Goal: Task Accomplishment & Management: Complete application form

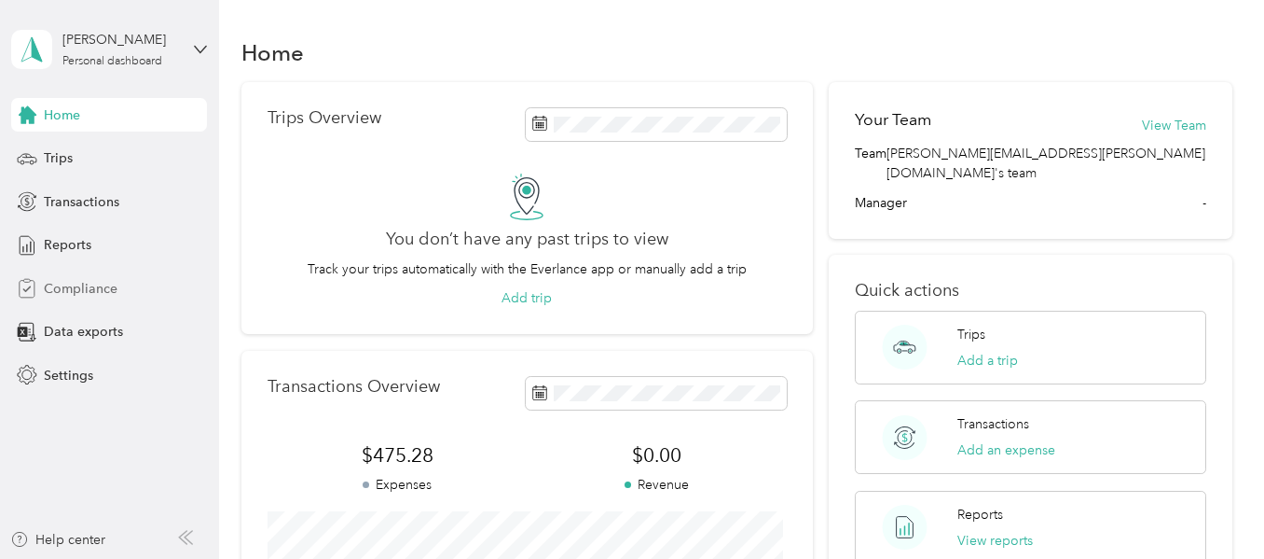
click at [70, 285] on span "Compliance" at bounding box center [81, 289] width 74 height 20
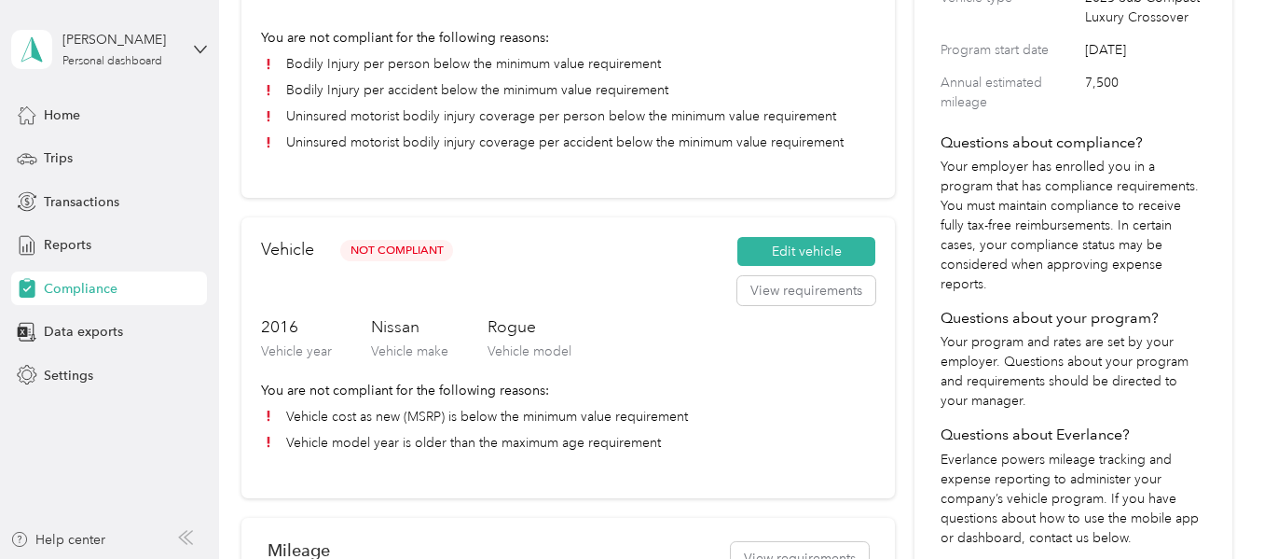
scroll to position [339, 0]
click at [763, 259] on button "Edit vehicle" at bounding box center [807, 254] width 138 height 30
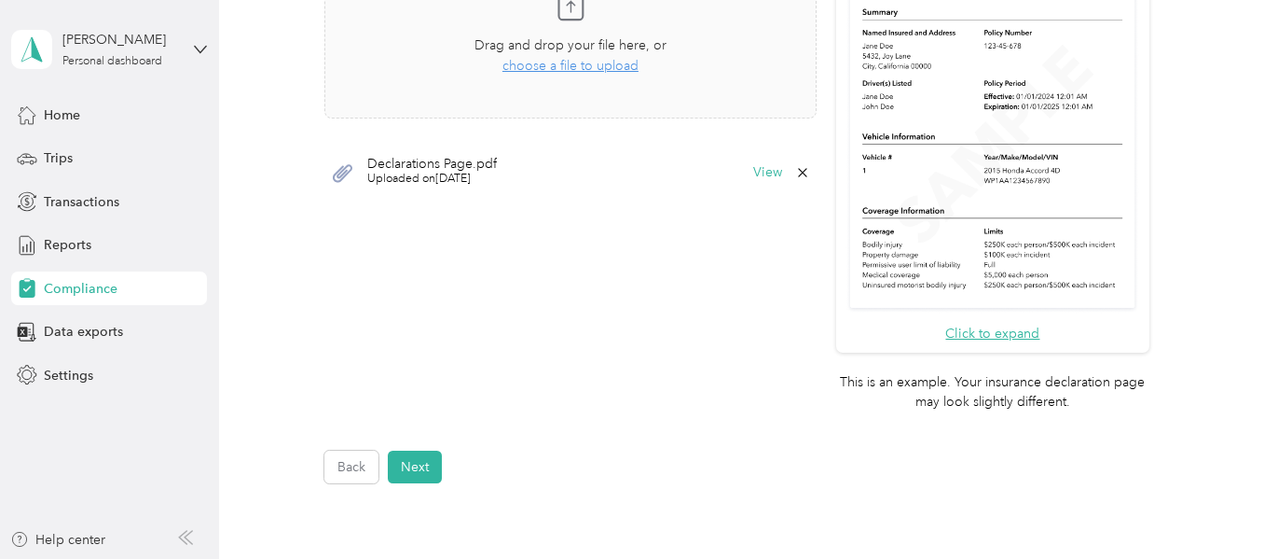
scroll to position [746, 0]
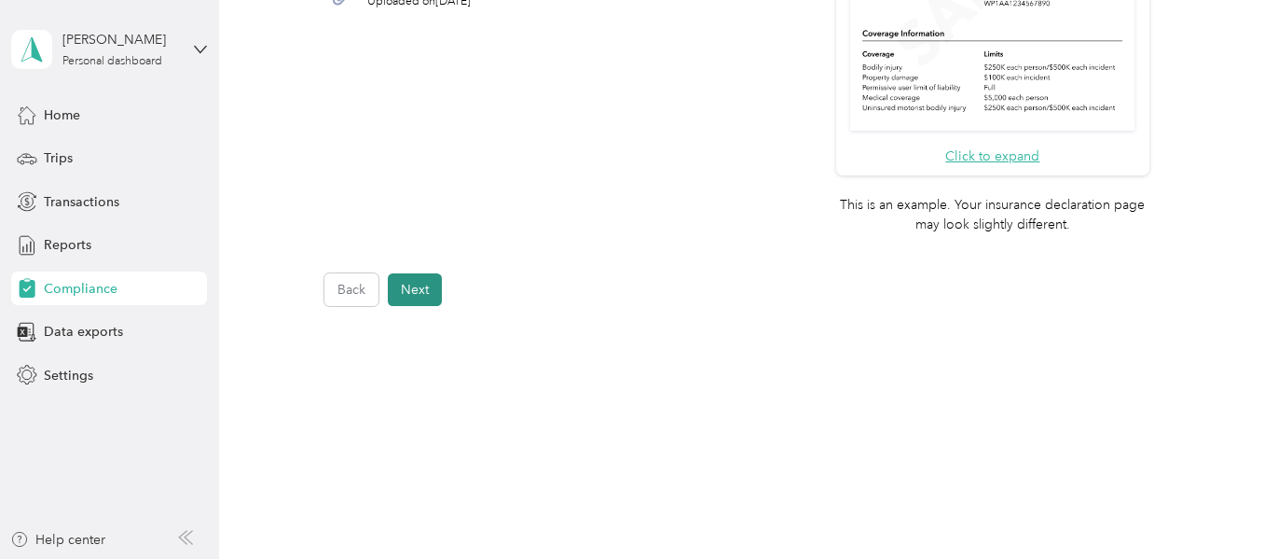
click at [407, 291] on button "Next" at bounding box center [415, 289] width 54 height 33
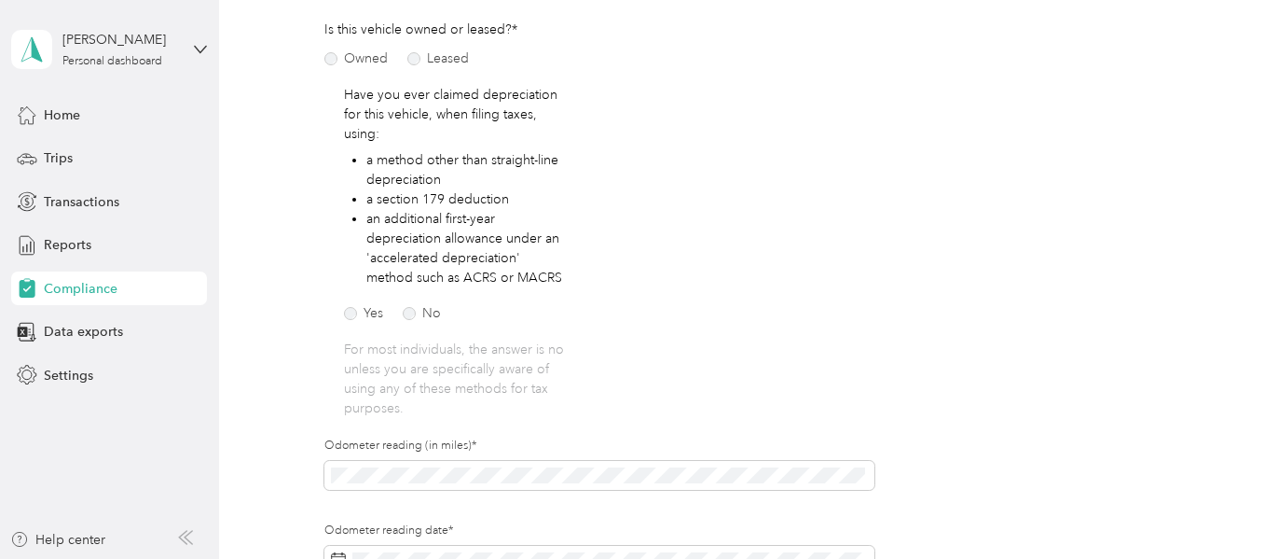
scroll to position [78, 0]
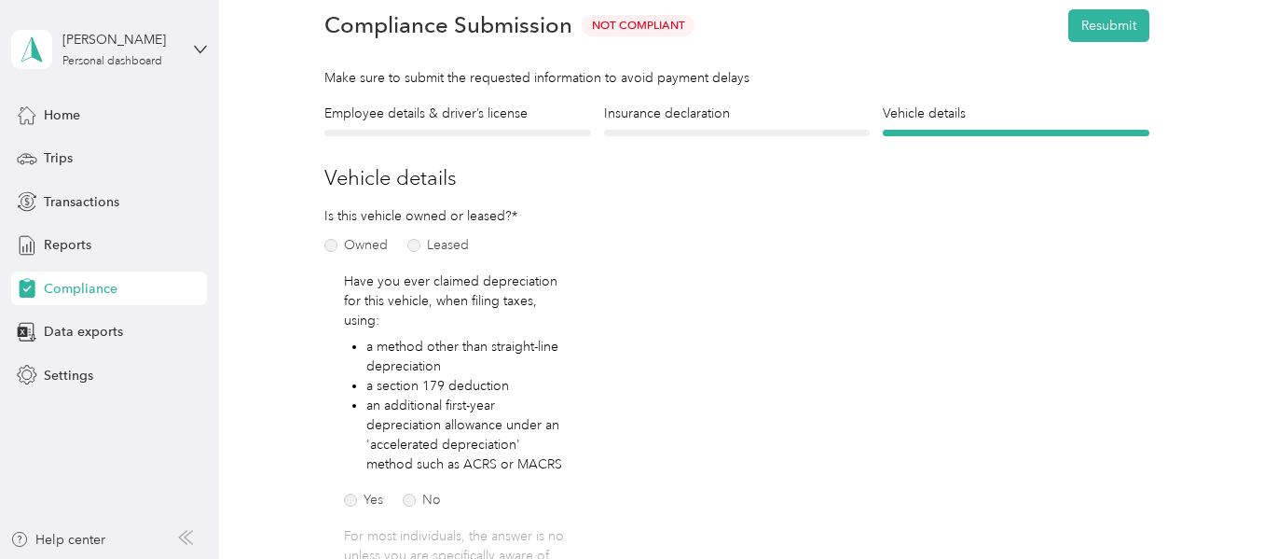
click at [656, 140] on form "Employee details & driver’s license License Insurance declaration Insurance Veh…" at bounding box center [736, 531] width 825 height 855
click at [651, 131] on div at bounding box center [737, 133] width 267 height 7
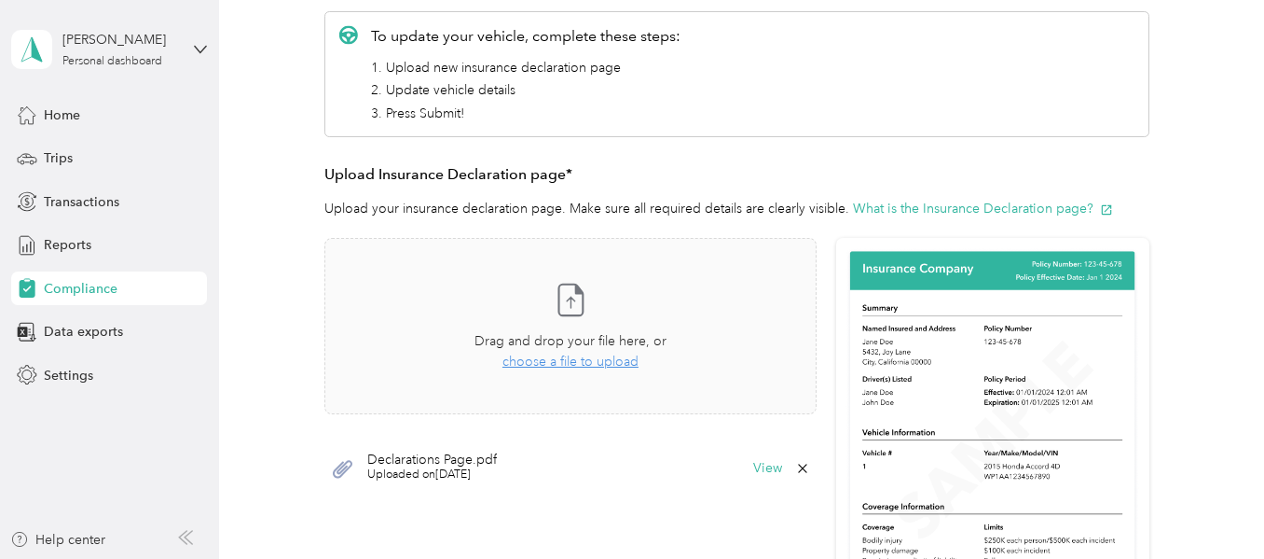
scroll to position [466, 0]
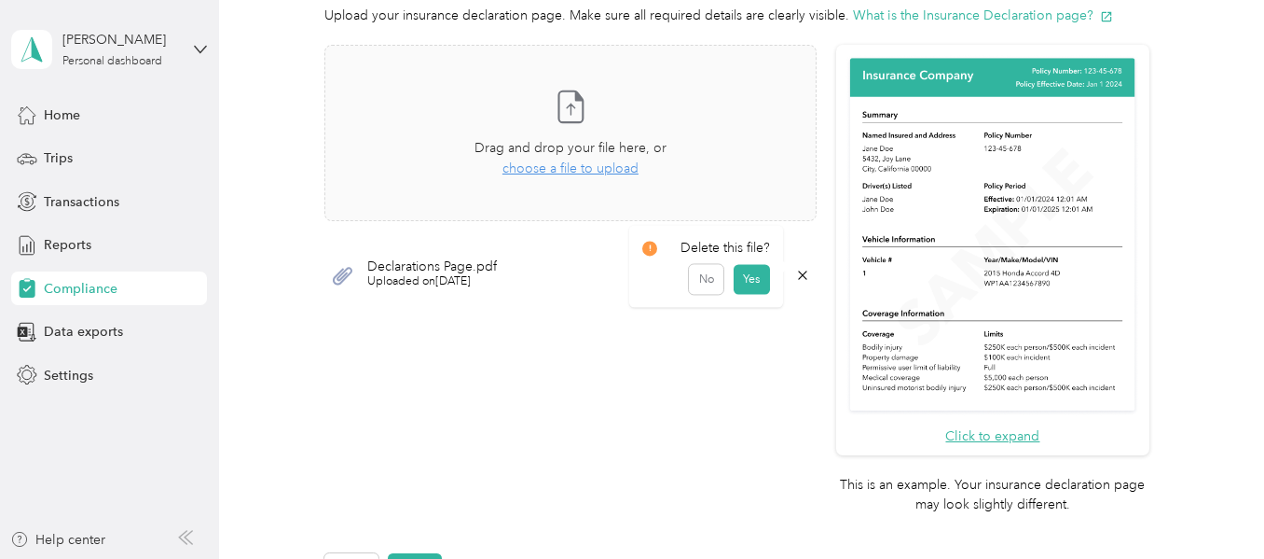
click at [798, 278] on icon at bounding box center [802, 274] width 8 height 8
click at [751, 292] on button "Yes" at bounding box center [752, 288] width 36 height 30
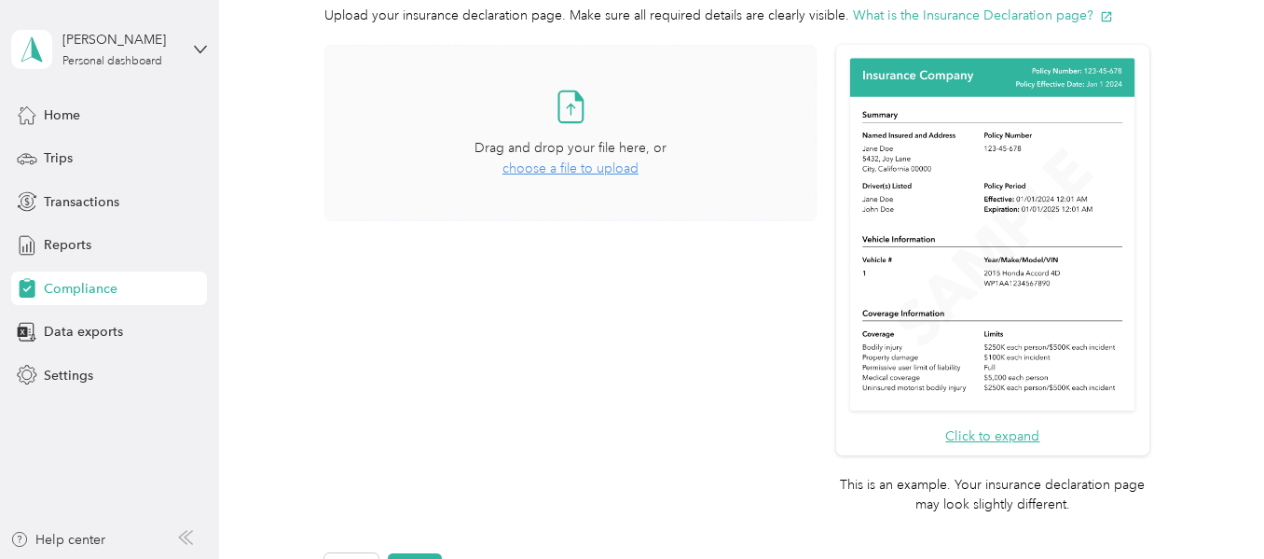
click at [532, 167] on span "choose a file to upload" at bounding box center [571, 168] width 136 height 16
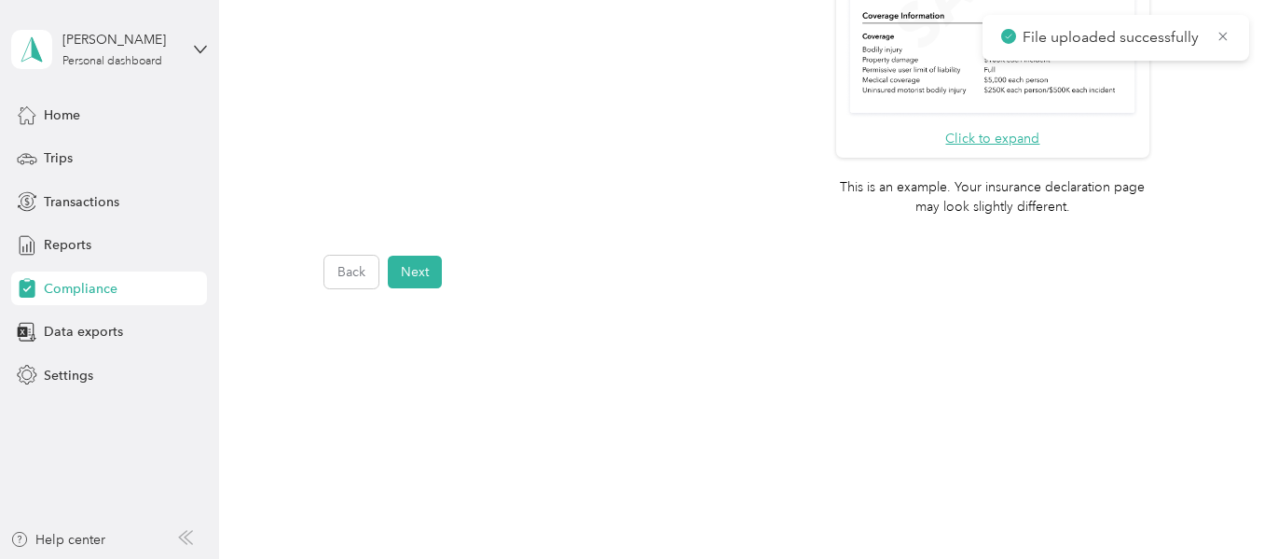
scroll to position [765, 0]
click at [408, 277] on button "Next" at bounding box center [415, 271] width 54 height 33
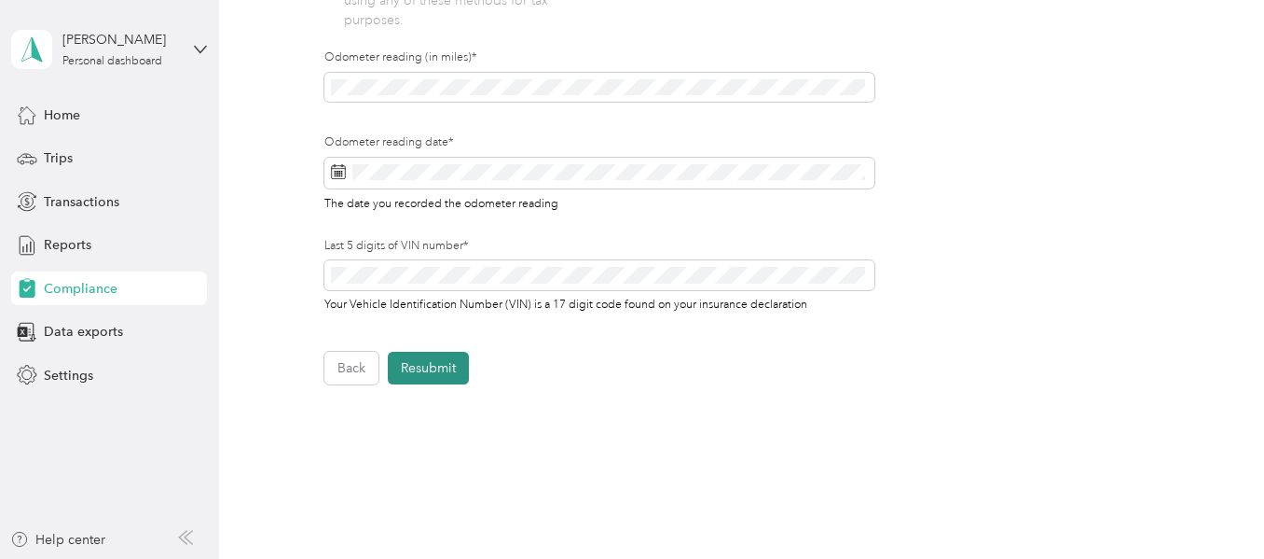
click at [435, 359] on button "Resubmit" at bounding box center [428, 368] width 81 height 33
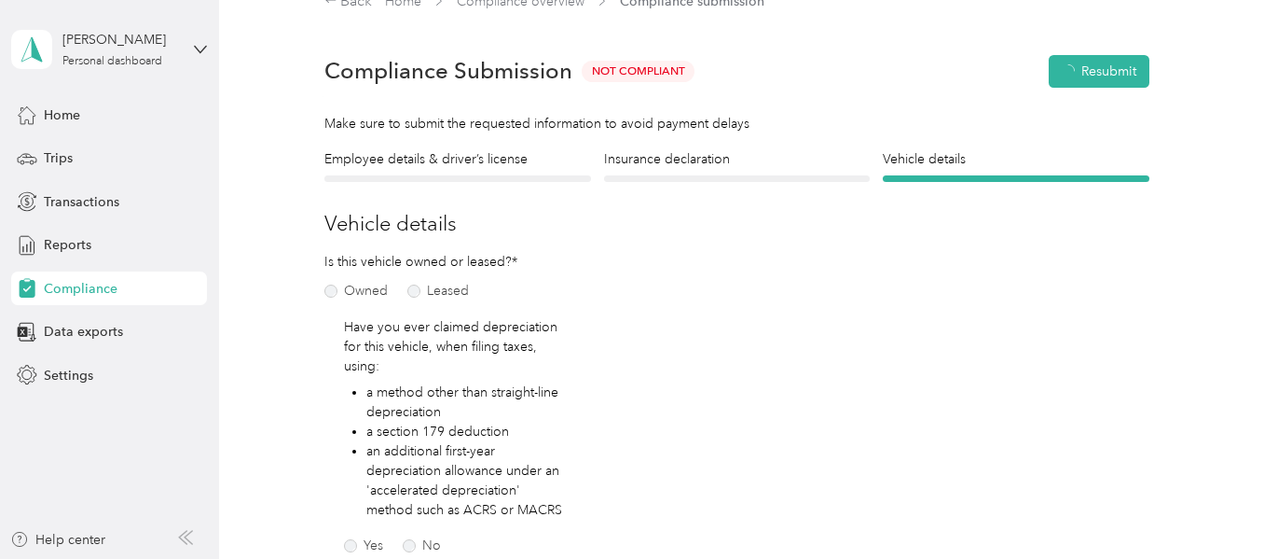
scroll to position [23, 0]
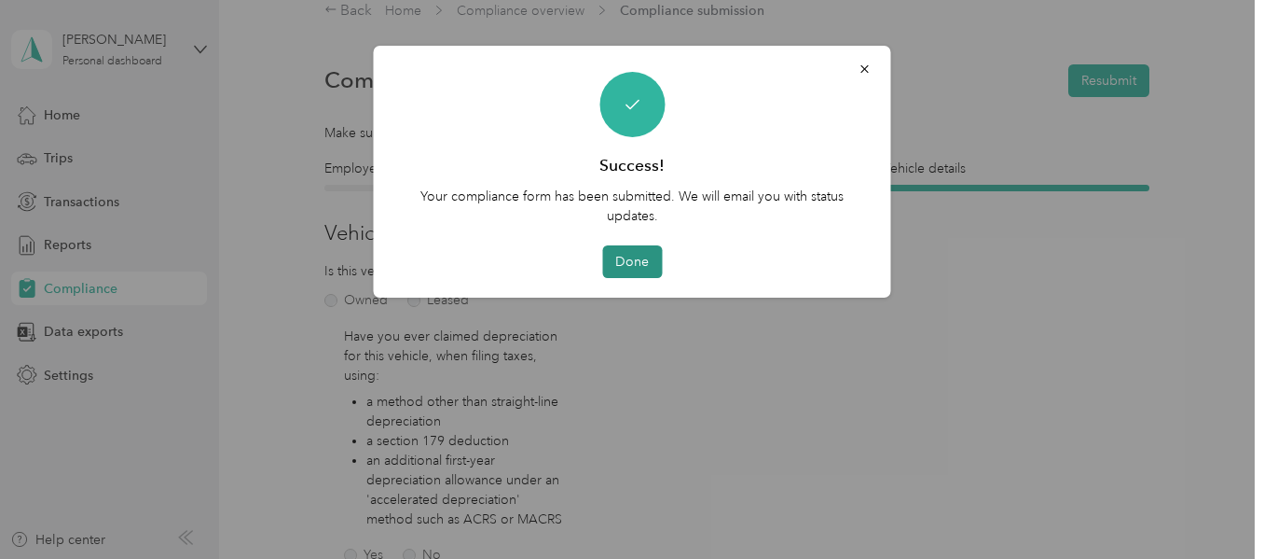
click at [638, 255] on button "Done" at bounding box center [632, 261] width 60 height 33
